Goal: Information Seeking & Learning: Learn about a topic

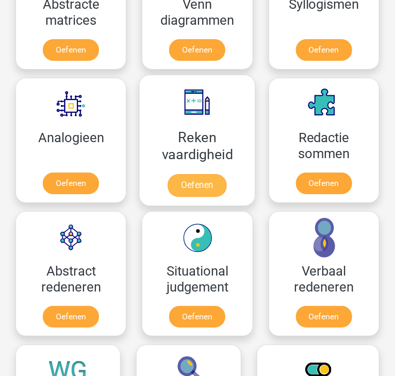
scroll to position [939, 0]
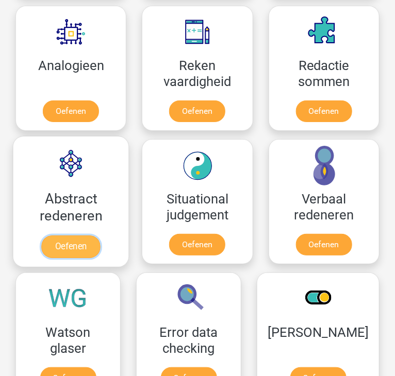
click at [85, 246] on link "Oefenen" at bounding box center [70, 247] width 59 height 23
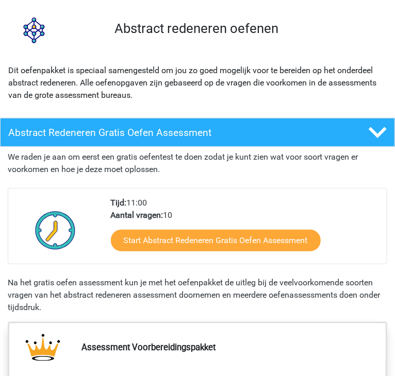
scroll to position [88, 0]
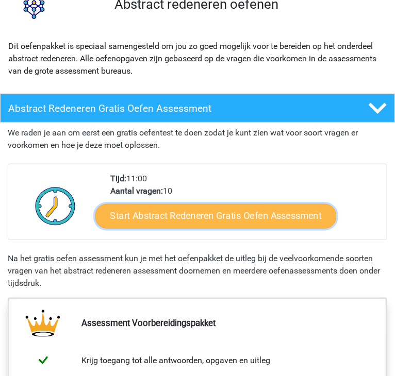
click at [224, 222] on link "Start Abstract Redeneren Gratis Oefen Assessment" at bounding box center [215, 216] width 241 height 25
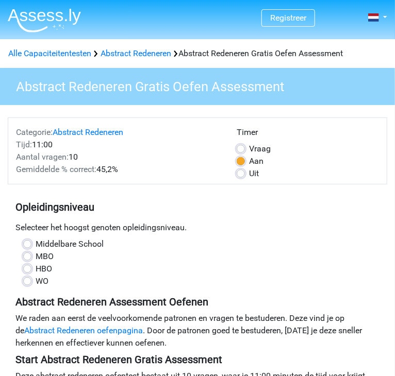
click at [37, 283] on label "WO" at bounding box center [42, 281] width 13 height 12
click at [31, 283] on input "WO" at bounding box center [27, 280] width 8 height 10
radio input "true"
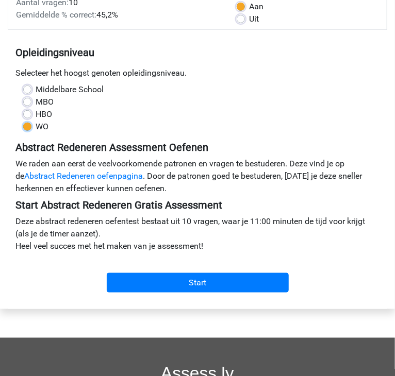
scroll to position [155, 0]
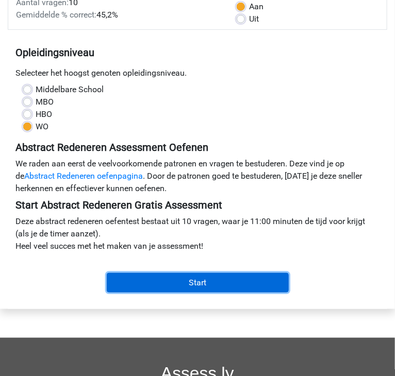
click at [138, 280] on input "Start" at bounding box center [198, 283] width 182 height 20
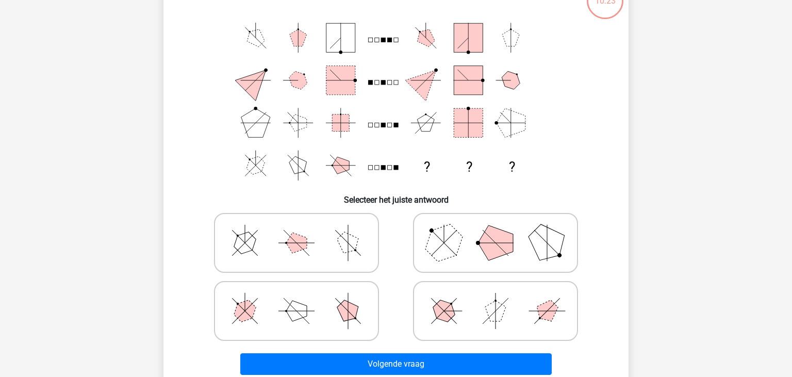
scroll to position [79, 0]
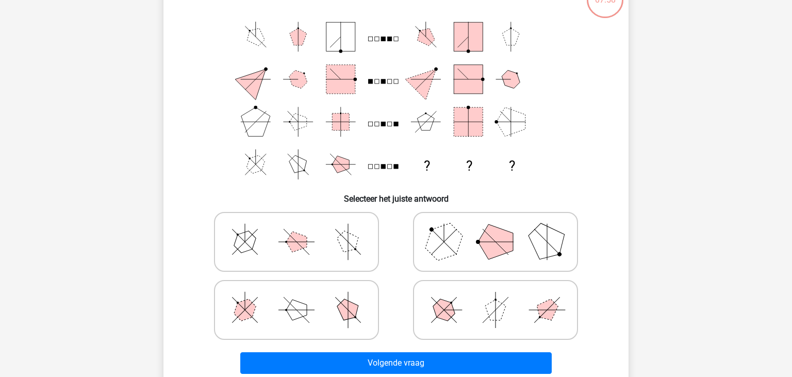
click at [281, 298] on icon at bounding box center [296, 310] width 155 height 52
click at [297, 297] on input "radio" at bounding box center [300, 293] width 7 height 7
radio input "true"
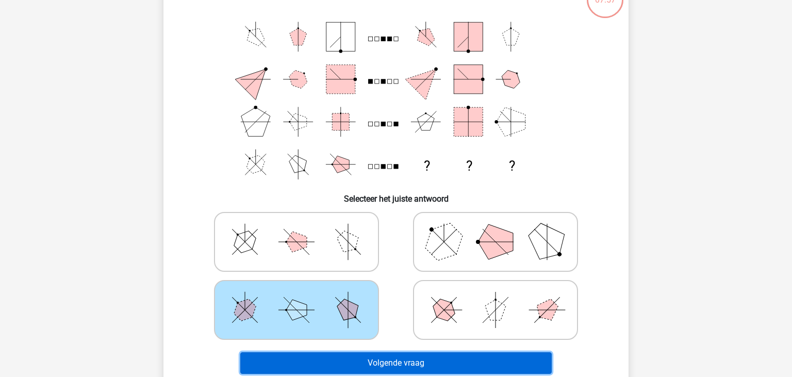
click at [294, 356] on button "Volgende vraag" at bounding box center [396, 363] width 312 height 22
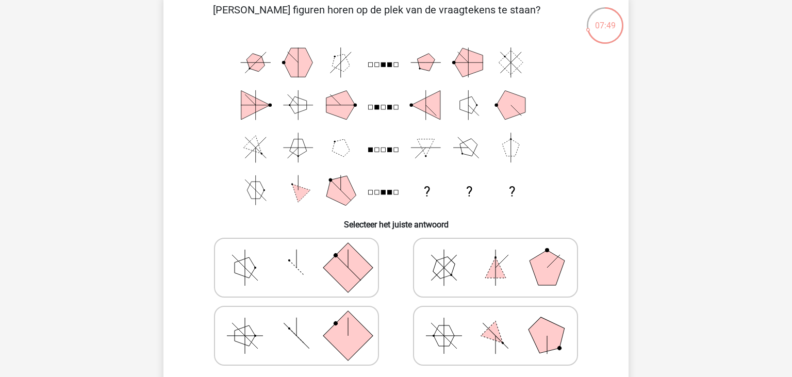
scroll to position [58, 0]
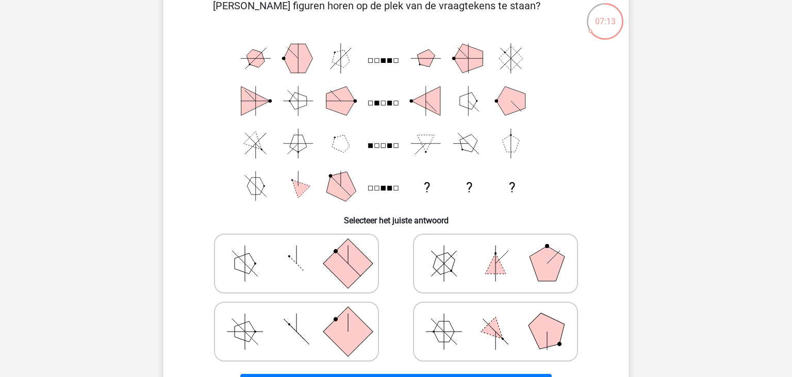
click at [395, 276] on icon at bounding box center [495, 264] width 155 height 52
click at [395, 251] on input "radio" at bounding box center [499, 247] width 7 height 7
radio input "true"
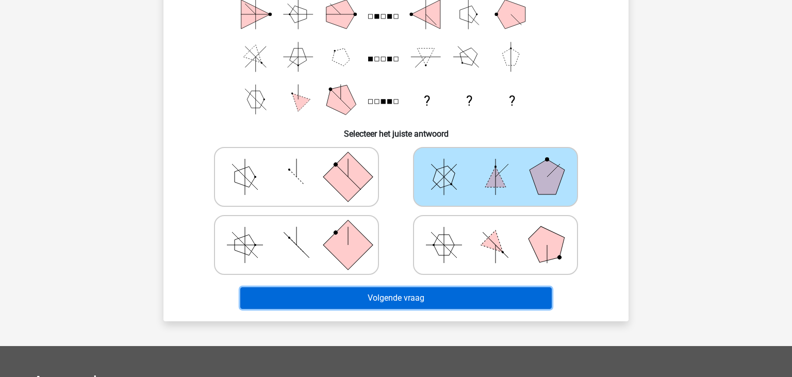
click at [395, 293] on button "Volgende vraag" at bounding box center [396, 298] width 312 height 22
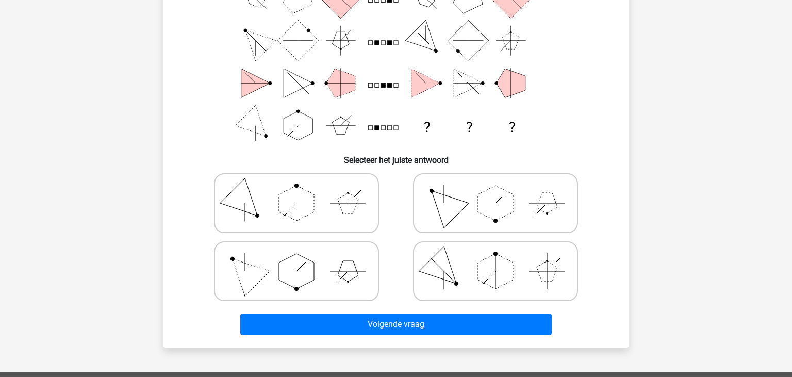
scroll to position [0, 0]
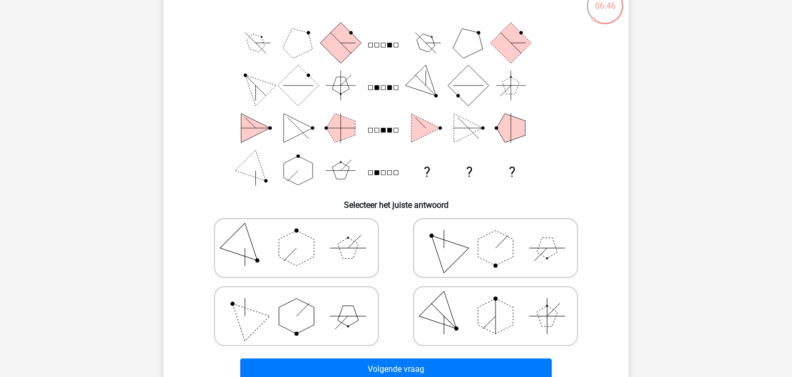
click at [323, 264] on icon at bounding box center [296, 248] width 155 height 52
click at [303, 235] on input "radio" at bounding box center [300, 231] width 7 height 7
radio input "true"
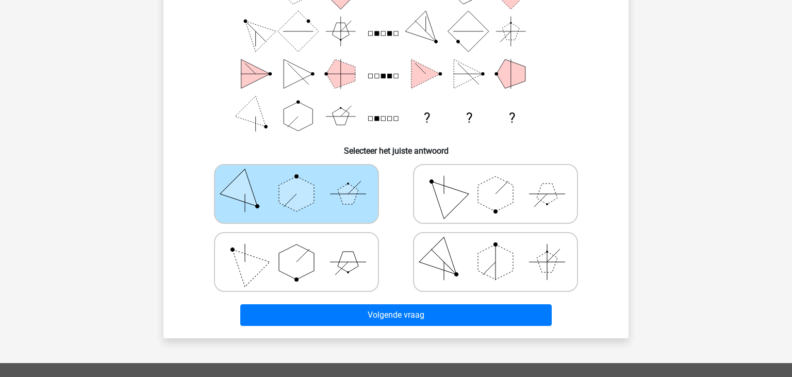
scroll to position [133, 0]
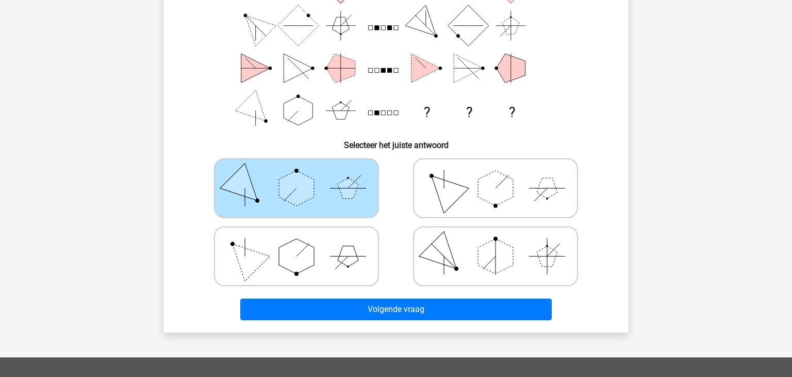
click at [328, 297] on div "Volgende vraag" at bounding box center [396, 307] width 432 height 34
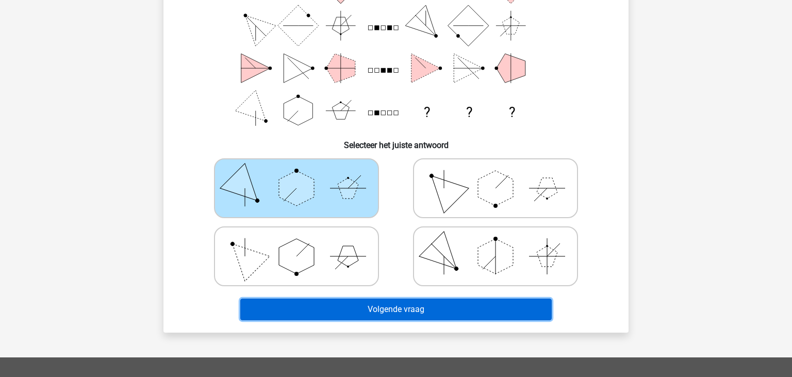
click at [330, 303] on button "Volgende vraag" at bounding box center [396, 310] width 312 height 22
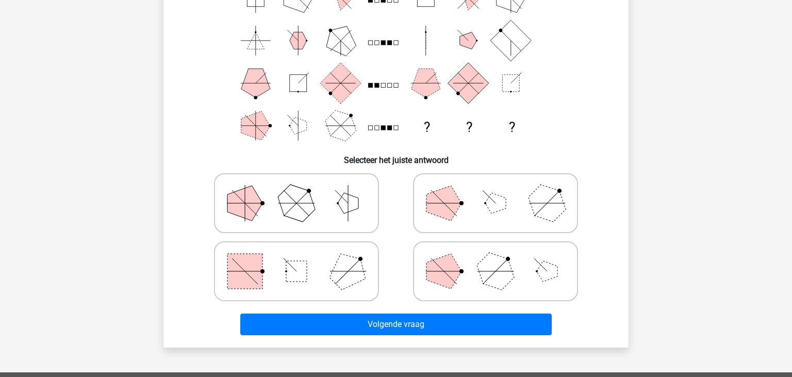
scroll to position [125, 0]
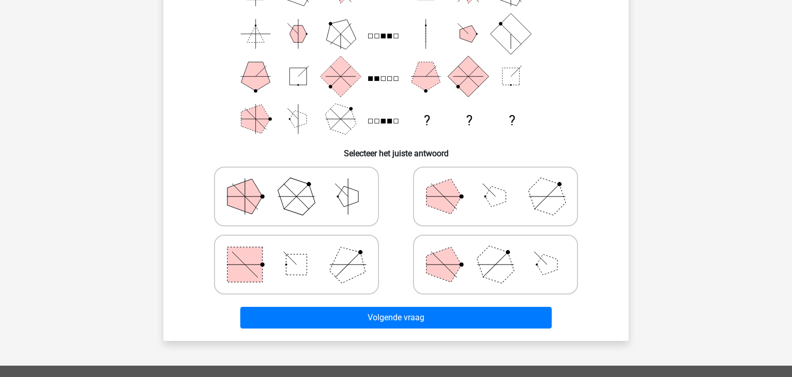
click at [395, 205] on polygon at bounding box center [443, 196] width 35 height 35
click at [395, 184] on input "radio" at bounding box center [499, 180] width 7 height 7
radio input "true"
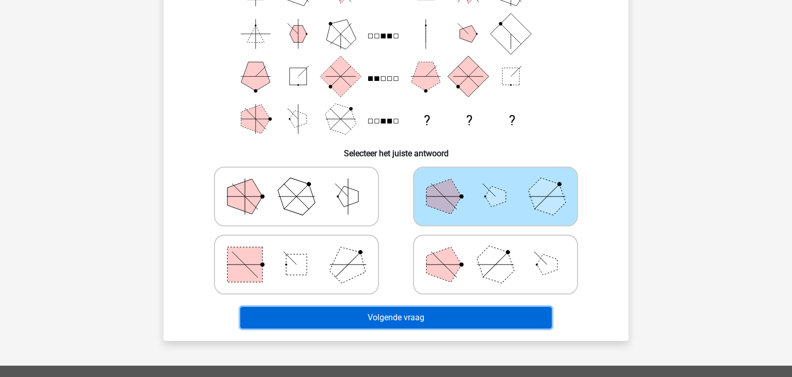
click at [395, 319] on button "Volgende vraag" at bounding box center [396, 318] width 312 height 22
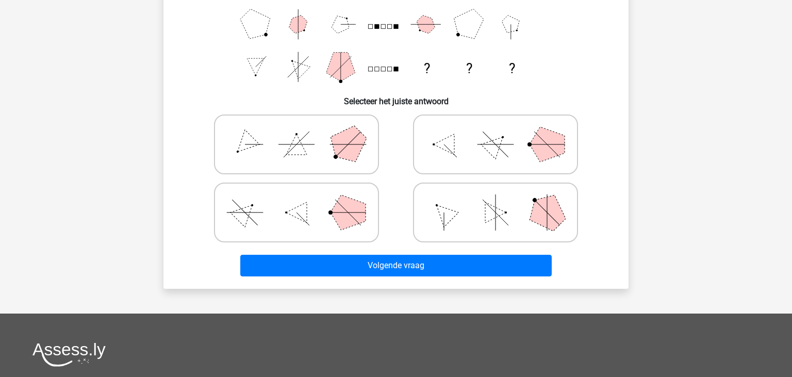
scroll to position [177, 0]
click at [395, 203] on icon at bounding box center [495, 212] width 155 height 52
click at [395, 199] on input "radio" at bounding box center [499, 195] width 7 height 7
radio input "true"
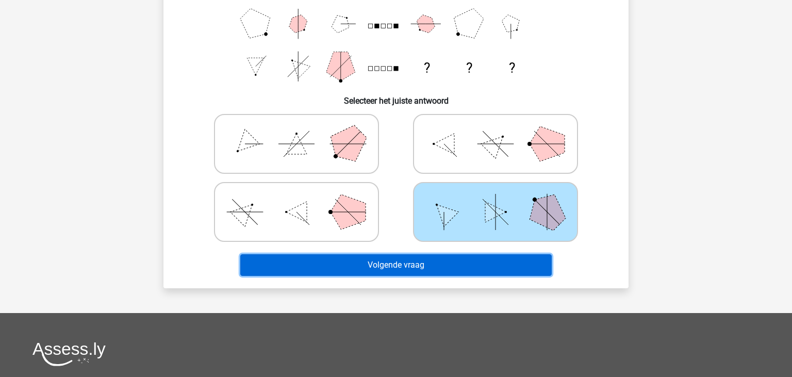
click at [395, 261] on button "Volgende vraag" at bounding box center [396, 265] width 312 height 22
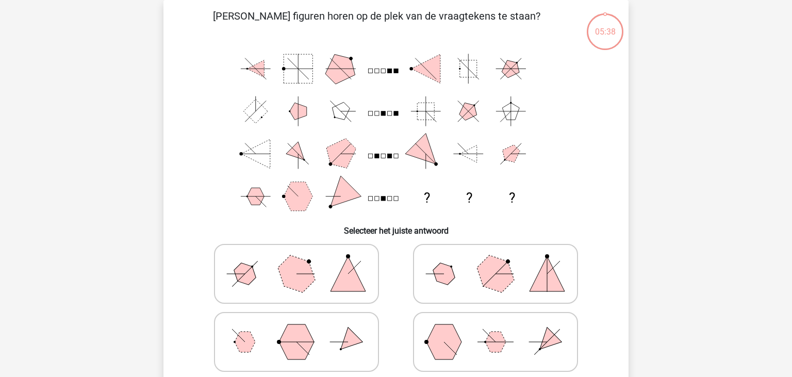
click at [328, 270] on icon at bounding box center [296, 274] width 155 height 52
click at [303, 261] on input "radio" at bounding box center [300, 257] width 7 height 7
radio input "true"
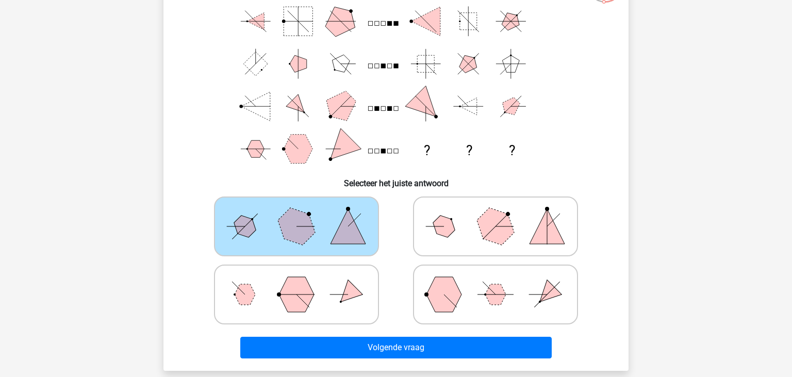
scroll to position [95, 0]
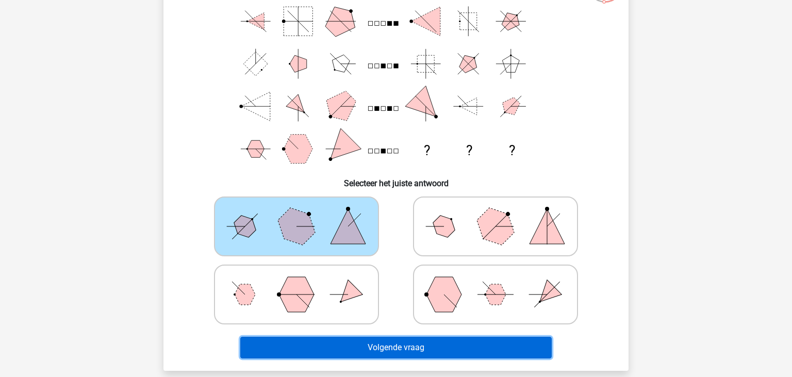
click at [332, 346] on button "Volgende vraag" at bounding box center [396, 348] width 312 height 22
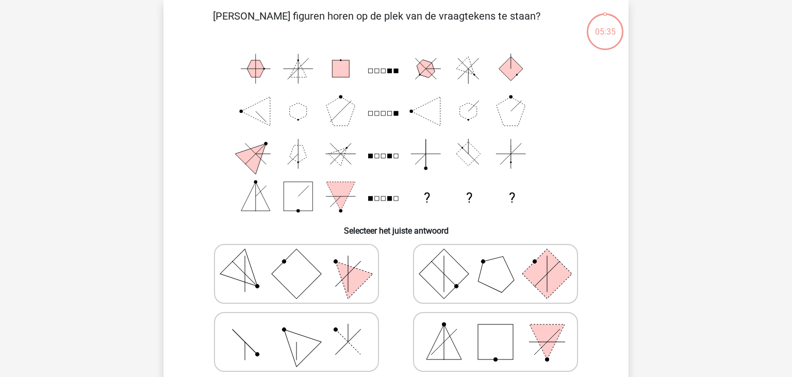
click at [395, 280] on rect at bounding box center [444, 274] width 50 height 50
click at [395, 261] on input "radio" at bounding box center [499, 257] width 7 height 7
radio input "true"
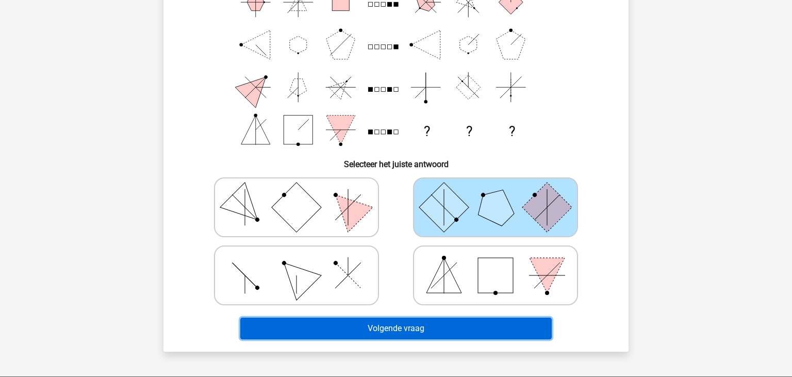
click at [395, 322] on button "Volgende vraag" at bounding box center [396, 329] width 312 height 22
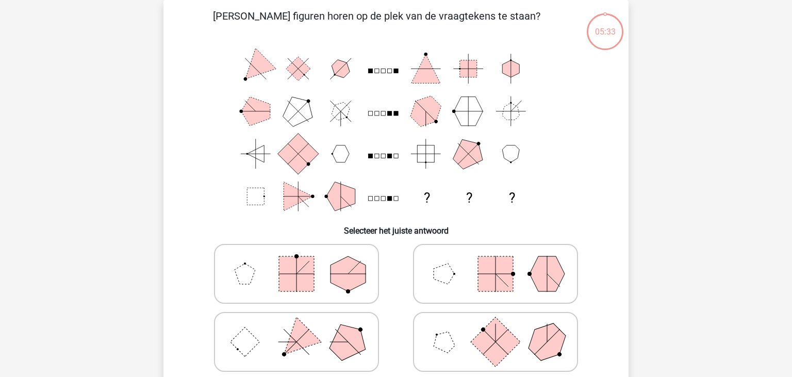
click at [395, 284] on icon at bounding box center [495, 274] width 155 height 52
click at [395, 261] on input "radio" at bounding box center [499, 257] width 7 height 7
radio input "true"
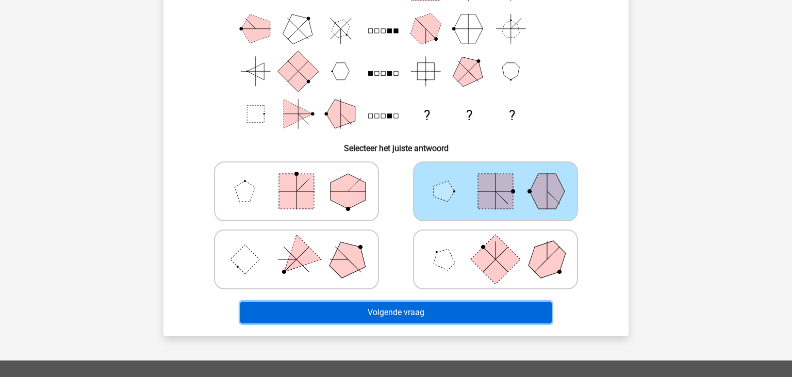
click at [395, 314] on button "Volgende vraag" at bounding box center [396, 313] width 312 height 22
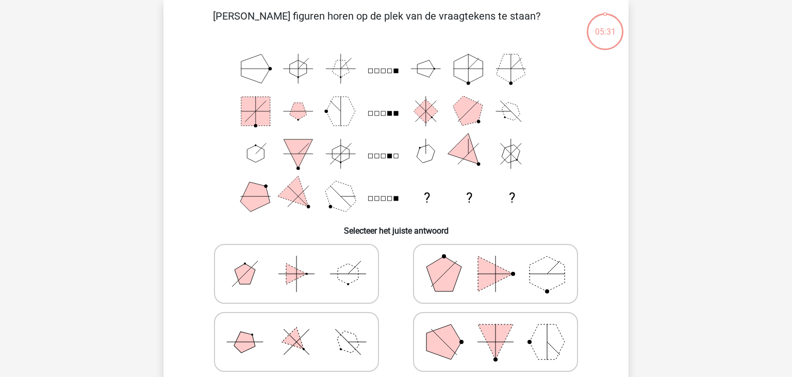
click at [373, 264] on icon at bounding box center [296, 274] width 155 height 52
click at [303, 261] on input "radio" at bounding box center [300, 257] width 7 height 7
radio input "true"
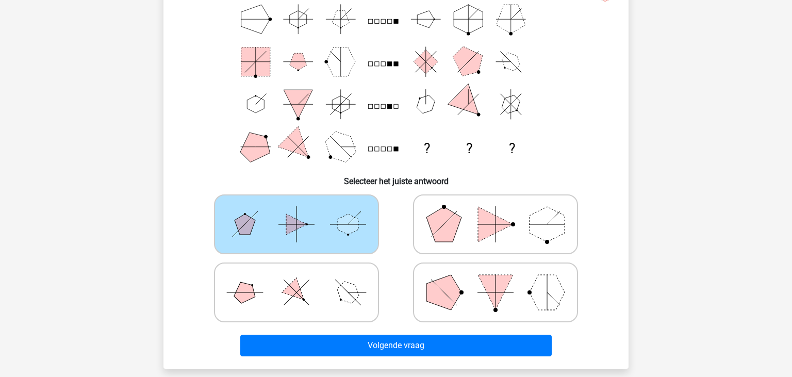
scroll to position [100, 0]
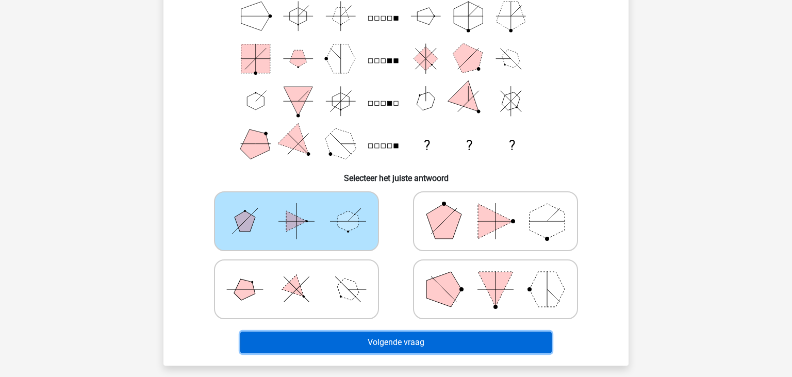
click at [360, 340] on button "Volgende vraag" at bounding box center [396, 343] width 312 height 22
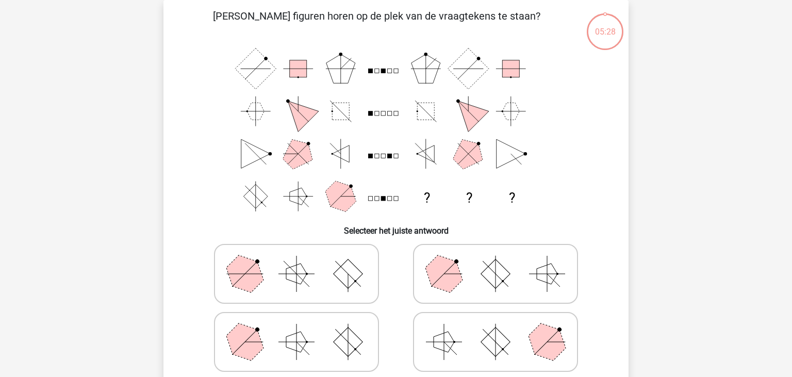
click at [395, 325] on icon at bounding box center [495, 342] width 155 height 52
click at [395, 325] on input "radio" at bounding box center [499, 325] width 7 height 7
radio input "true"
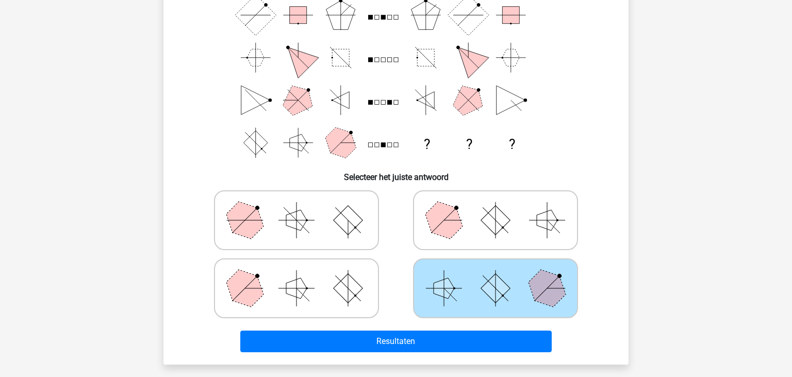
scroll to position [102, 0]
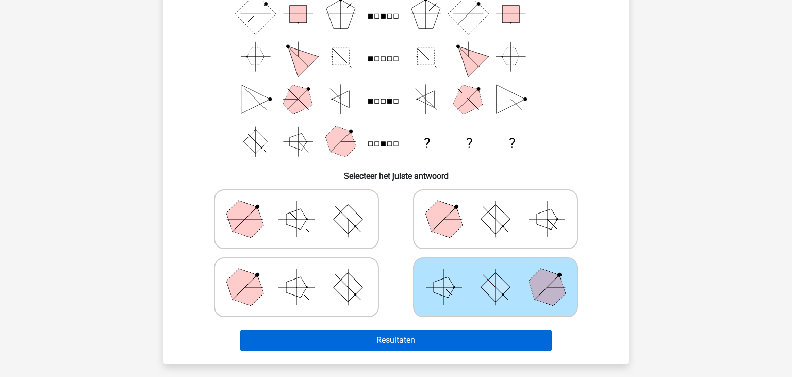
drag, startPoint x: 442, startPoint y: 325, endPoint x: 442, endPoint y: 335, distance: 10.3
click at [395, 335] on div "Resultaten" at bounding box center [396, 338] width 432 height 34
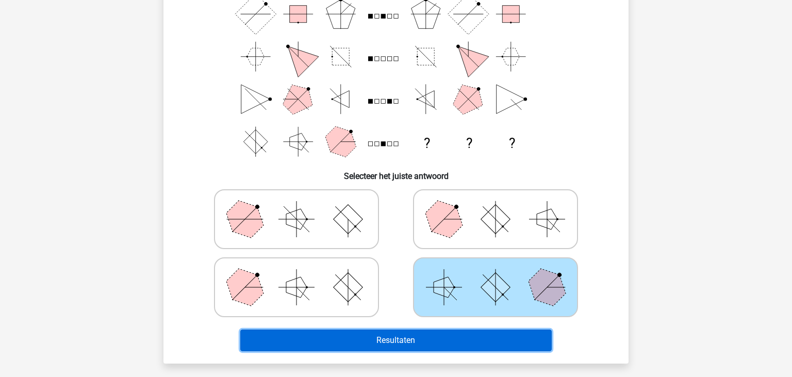
click at [395, 335] on button "Resultaten" at bounding box center [396, 341] width 312 height 22
